Goal: Complete application form

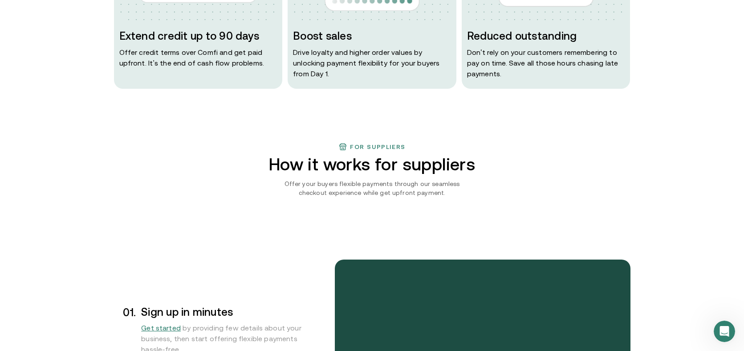
scroll to position [551, 0]
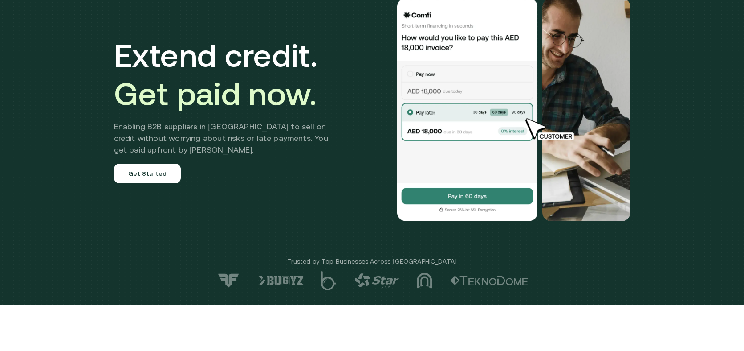
scroll to position [115, 0]
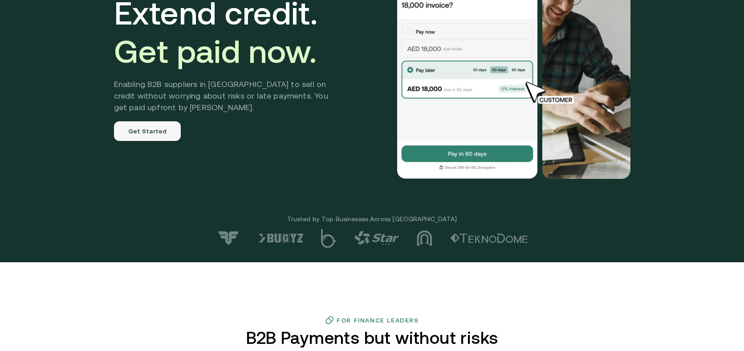
click at [162, 133] on link "Get Started" at bounding box center [147, 131] width 67 height 20
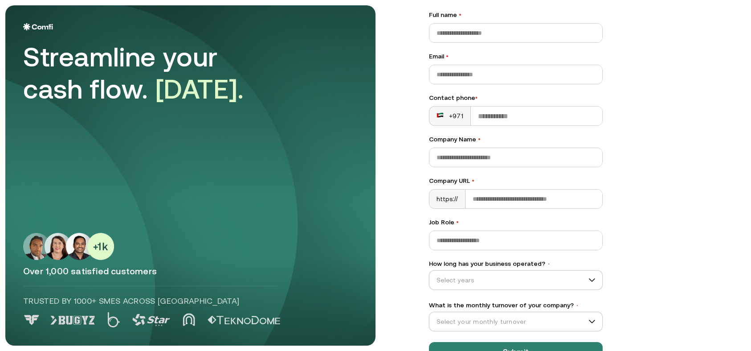
scroll to position [81, 0]
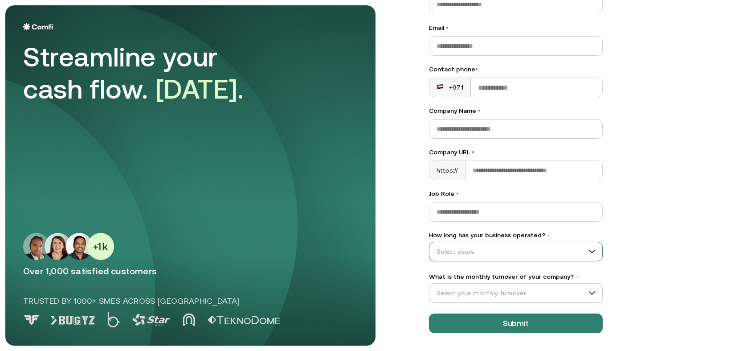
click at [507, 249] on input "How long has your business operated? •" at bounding box center [511, 251] width 165 height 13
click at [658, 188] on div "Let’s Get Started Full name • Email • Contact phone • +971 Company Name • Compa…" at bounding box center [578, 95] width 335 height 340
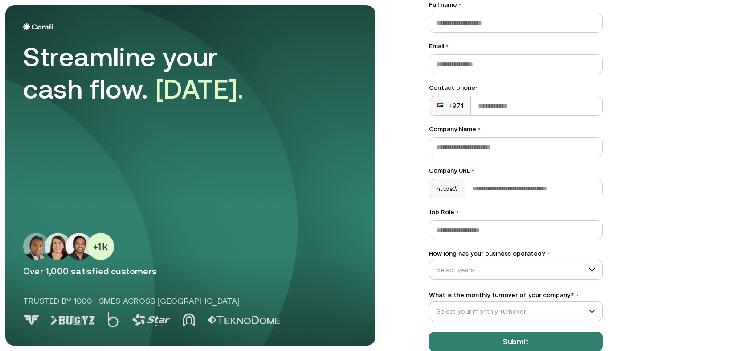
scroll to position [35, 0]
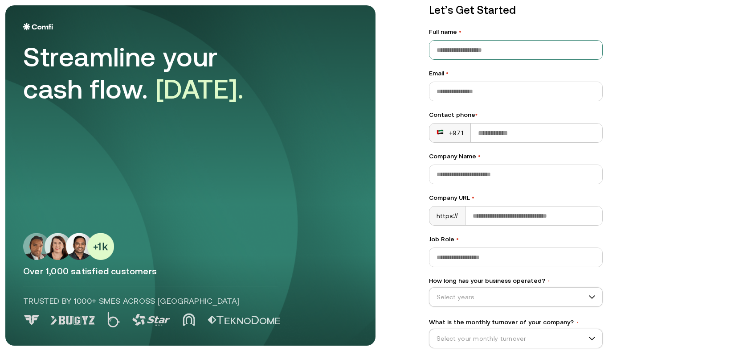
click at [470, 46] on input "Full name •" at bounding box center [515, 50] width 173 height 19
type input "**********"
drag, startPoint x: 500, startPoint y: 52, endPoint x: 385, endPoint y: 57, distance: 115.1
click at [413, 49] on div "**********" at bounding box center [515, 190] width 209 height 412
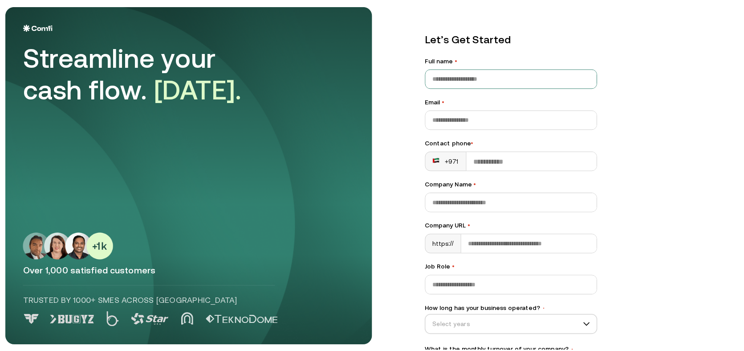
scroll to position [5, 0]
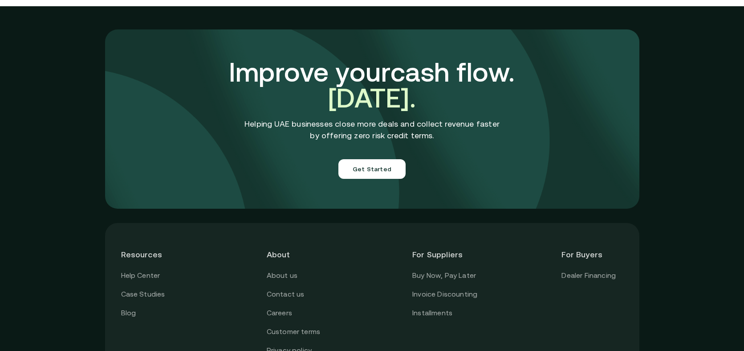
scroll to position [3175, 0]
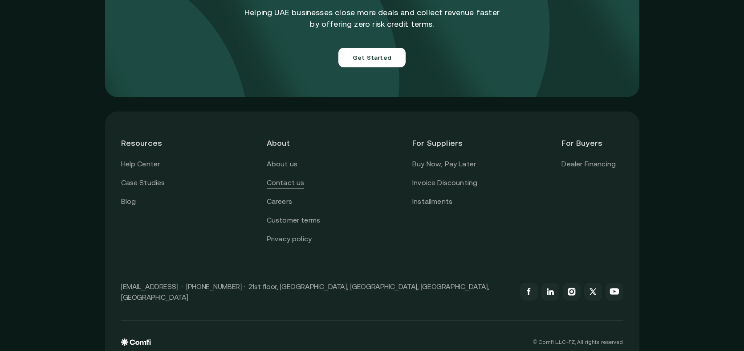
click at [284, 177] on link "Contact us" at bounding box center [286, 183] width 38 height 12
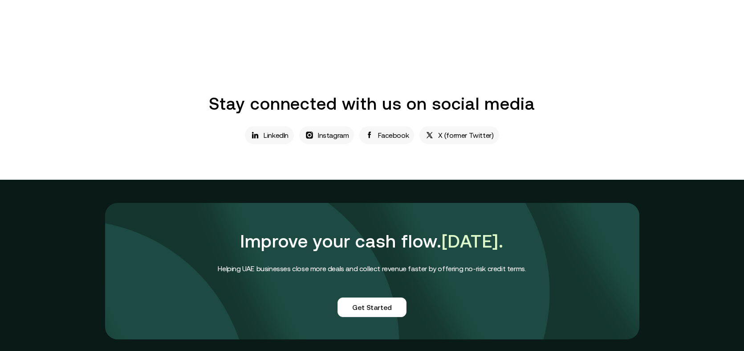
scroll to position [323, 0]
